Goal: Information Seeking & Learning: Check status

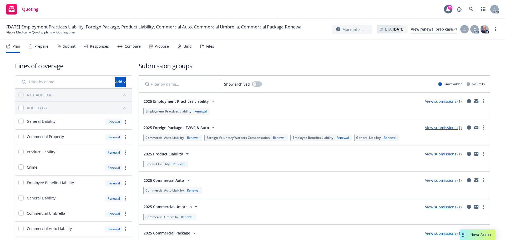
click at [66, 47] on div "Submit" at bounding box center [69, 46] width 13 height 4
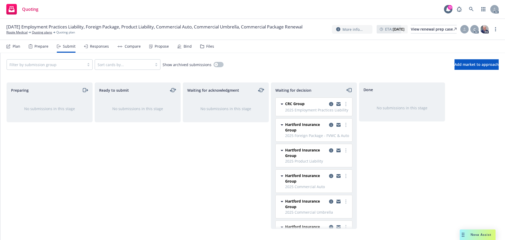
click at [88, 48] on div "Responses" at bounding box center [96, 46] width 25 height 13
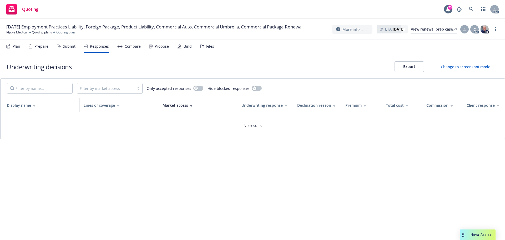
click at [159, 46] on div "Propose" at bounding box center [162, 46] width 14 height 4
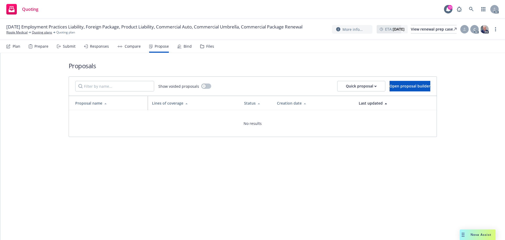
click at [69, 49] on div "Submit" at bounding box center [66, 46] width 19 height 13
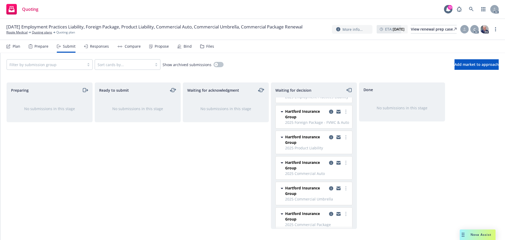
scroll to position [19, 0]
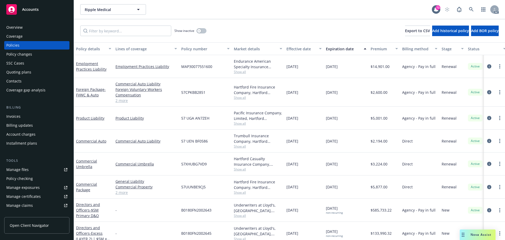
click at [21, 169] on div "Manage files" at bounding box center [17, 169] width 22 height 8
click at [20, 54] on div "Policy changes" at bounding box center [19, 54] width 26 height 8
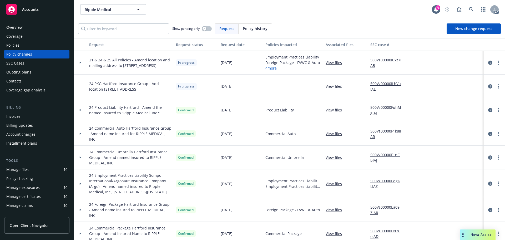
click at [272, 68] on link "4 more" at bounding box center [293, 68] width 54 height 6
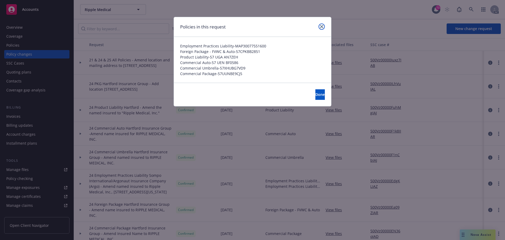
click at [320, 24] on link "close" at bounding box center [322, 26] width 6 height 6
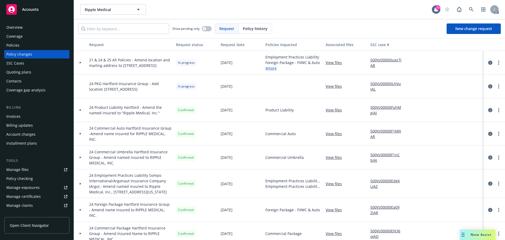
click at [81, 62] on icon at bounding box center [81, 63] width 2 height 2
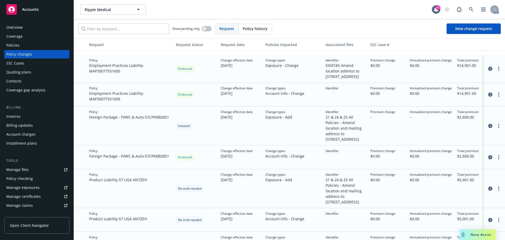
scroll to position [53, 0]
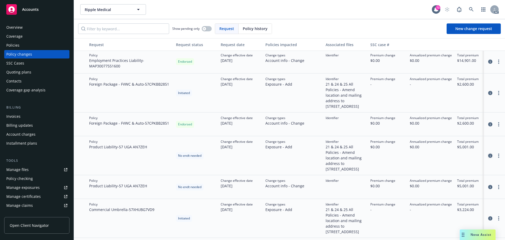
click at [488, 158] on icon "circleInformation" at bounding box center [490, 155] width 4 height 4
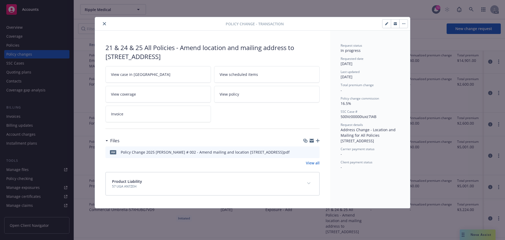
drag, startPoint x: 181, startPoint y: 47, endPoint x: 227, endPoint y: 58, distance: 47.1
click at [227, 58] on div "21 & 24 & 25 All Policies - Amend location and mailing address to 8845 Irvine C…" at bounding box center [213, 52] width 214 height 18
copy div "Amend location and mailing address to 8845 Irvine Center Dr Ste 200 Irvine, CA …"
click at [315, 152] on icon "preview file" at bounding box center [314, 152] width 5 height 4
click at [105, 26] on button "close" at bounding box center [104, 24] width 6 height 6
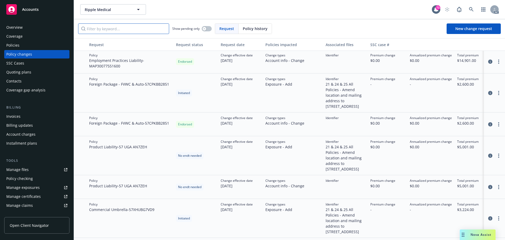
click at [105, 24] on input "Filter by keyword..." at bounding box center [123, 28] width 91 height 11
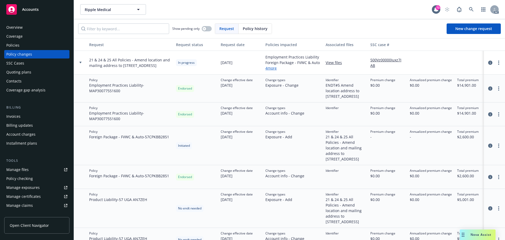
click at [81, 65] on div at bounding box center [80, 63] width 13 height 24
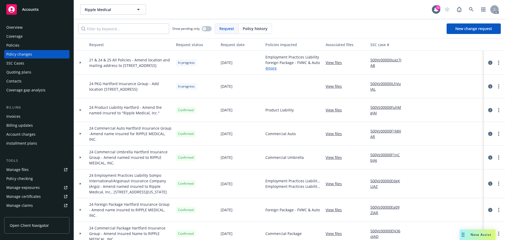
click at [81, 109] on icon at bounding box center [80, 110] width 2 height 2
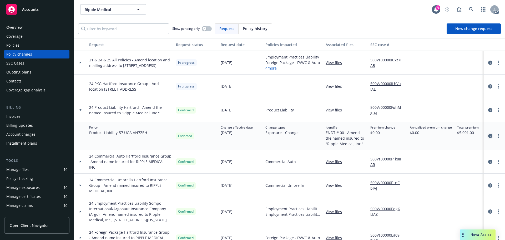
click at [488, 137] on icon "circleInformation" at bounding box center [490, 136] width 4 height 4
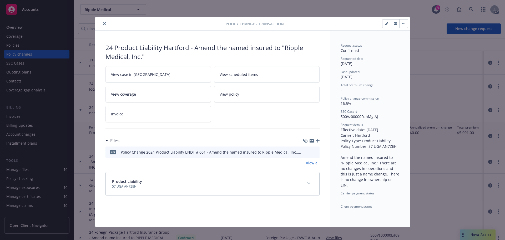
click at [314, 152] on icon "preview file" at bounding box center [314, 152] width 5 height 4
click at [103, 23] on icon "close" at bounding box center [104, 23] width 3 height 3
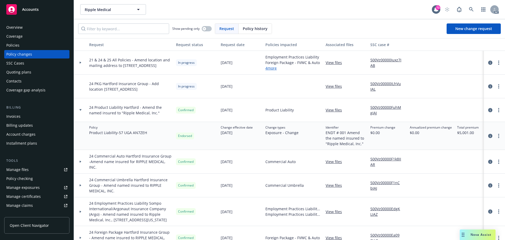
click at [81, 109] on icon at bounding box center [80, 110] width 2 height 2
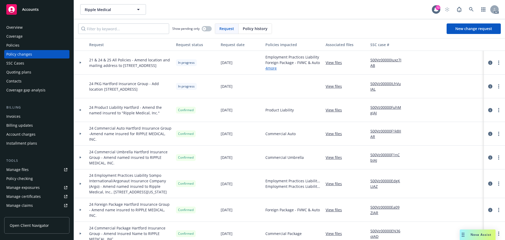
click at [83, 185] on div at bounding box center [80, 183] width 13 height 29
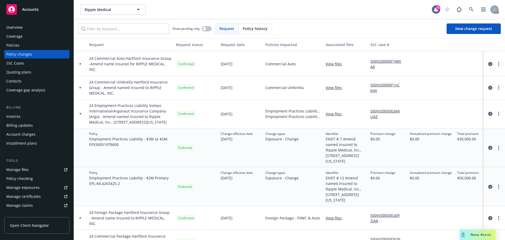
scroll to position [79, 0]
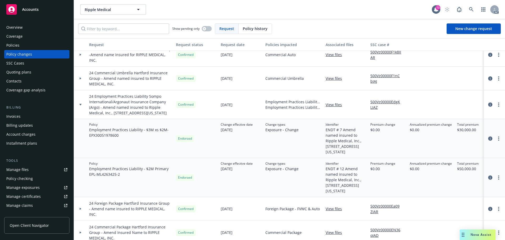
click at [81, 110] on div at bounding box center [80, 104] width 13 height 29
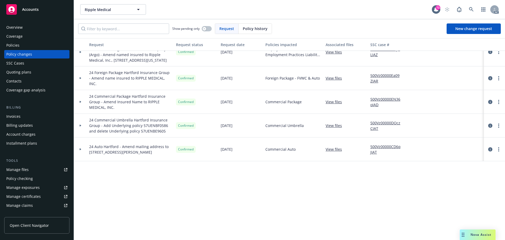
scroll to position [0, 0]
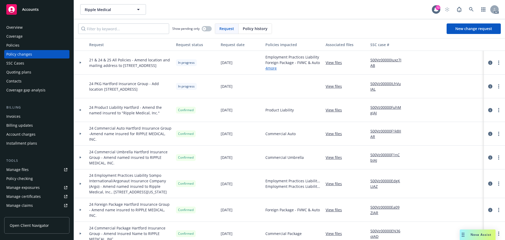
click at [25, 47] on div "Policies" at bounding box center [36, 45] width 61 height 8
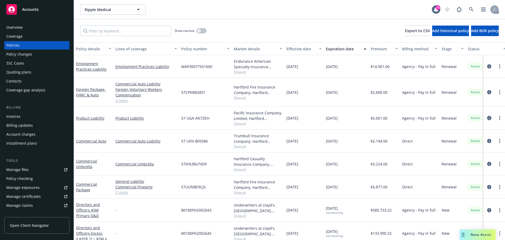
click at [487, 118] on icon "circleInformation" at bounding box center [489, 118] width 4 height 4
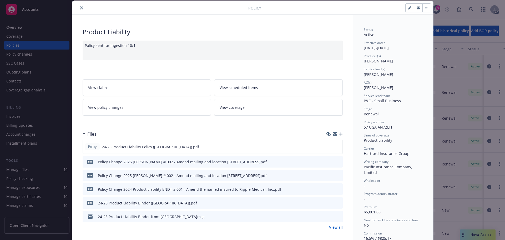
scroll to position [68, 0]
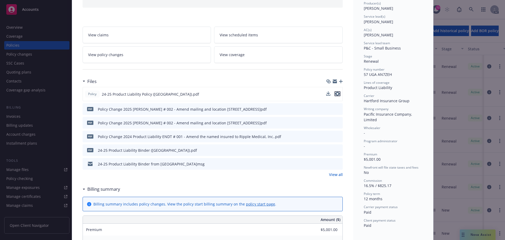
click at [337, 93] on icon "preview file" at bounding box center [337, 94] width 5 height 4
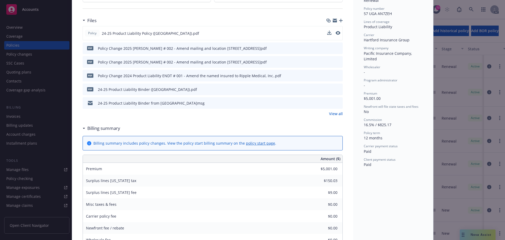
scroll to position [95, 0]
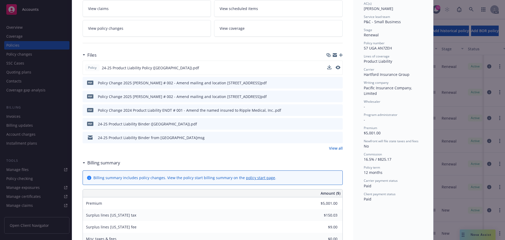
click at [336, 125] on icon "preview file" at bounding box center [337, 124] width 5 height 4
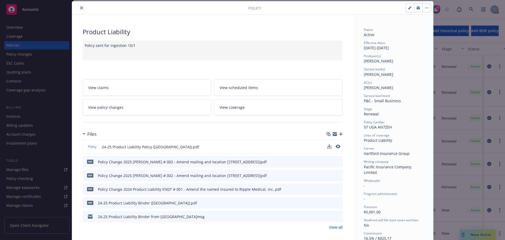
scroll to position [0, 0]
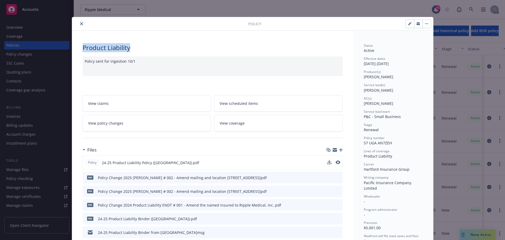
drag, startPoint x: 129, startPoint y: 49, endPoint x: 90, endPoint y: 30, distance: 43.5
copy div "Product Liability"
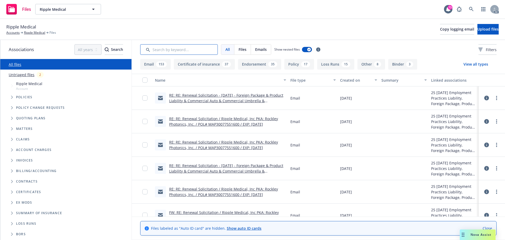
click at [188, 47] on input "Search by keyword..." at bounding box center [179, 49] width 78 height 11
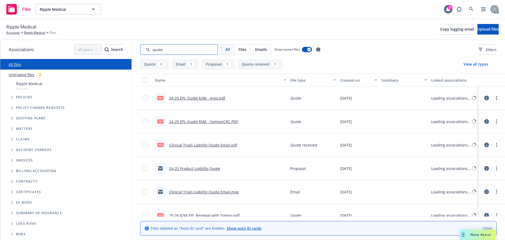
type input "quote"
